Goal: Check status

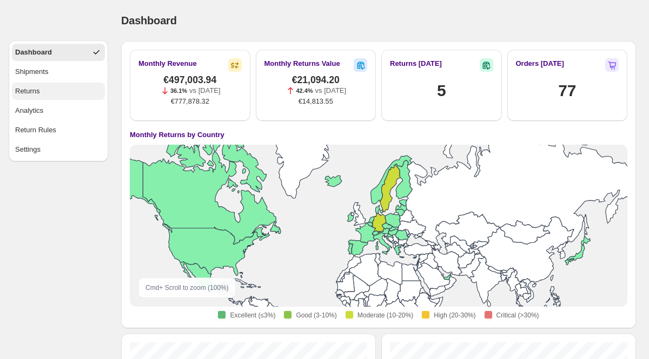
click at [49, 89] on button "Returns" at bounding box center [58, 91] width 93 height 17
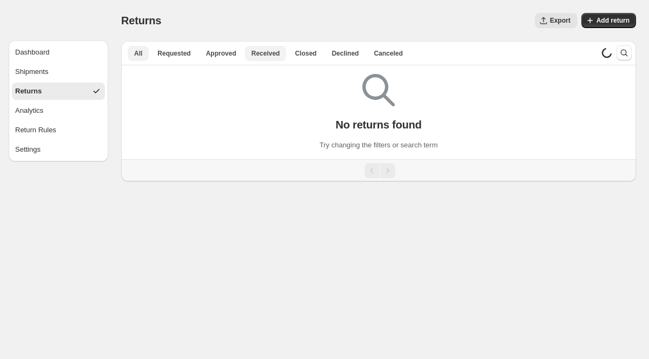
click at [272, 54] on span "Received" at bounding box center [265, 53] width 29 height 9
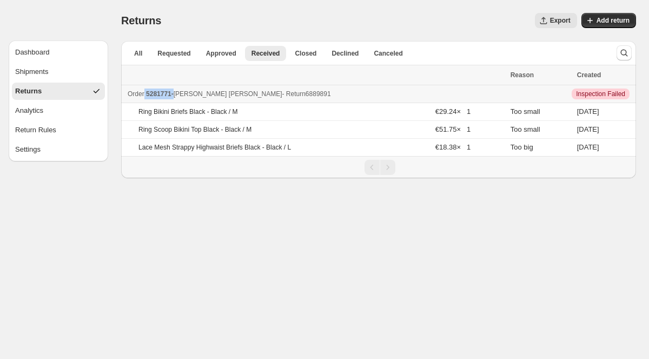
drag, startPoint x: 177, startPoint y: 94, endPoint x: 144, endPoint y: 95, distance: 32.4
click at [144, 95] on div "Order 5281771 - [PERSON_NAME] - Return 6889891" at bounding box center [316, 94] width 376 height 11
